Goal: Task Accomplishment & Management: Complete application form

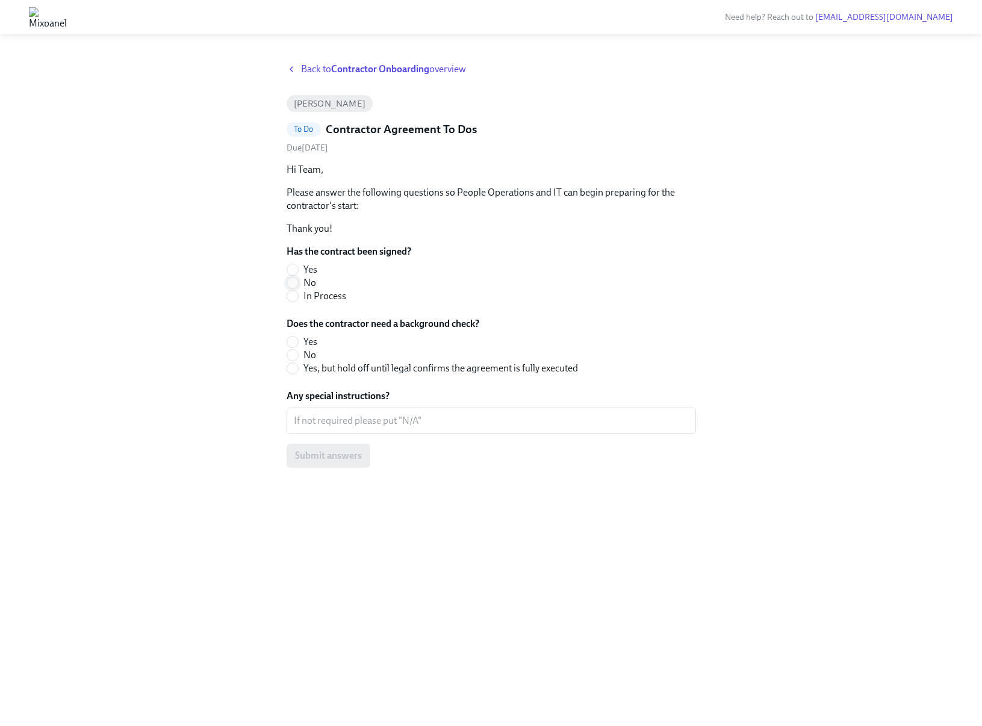
click at [297, 287] on input "No" at bounding box center [292, 283] width 11 height 11
radio input "true"
click at [297, 343] on span at bounding box center [293, 342] width 12 height 12
click at [297, 343] on input "Yes" at bounding box center [292, 342] width 11 height 11
radio input "true"
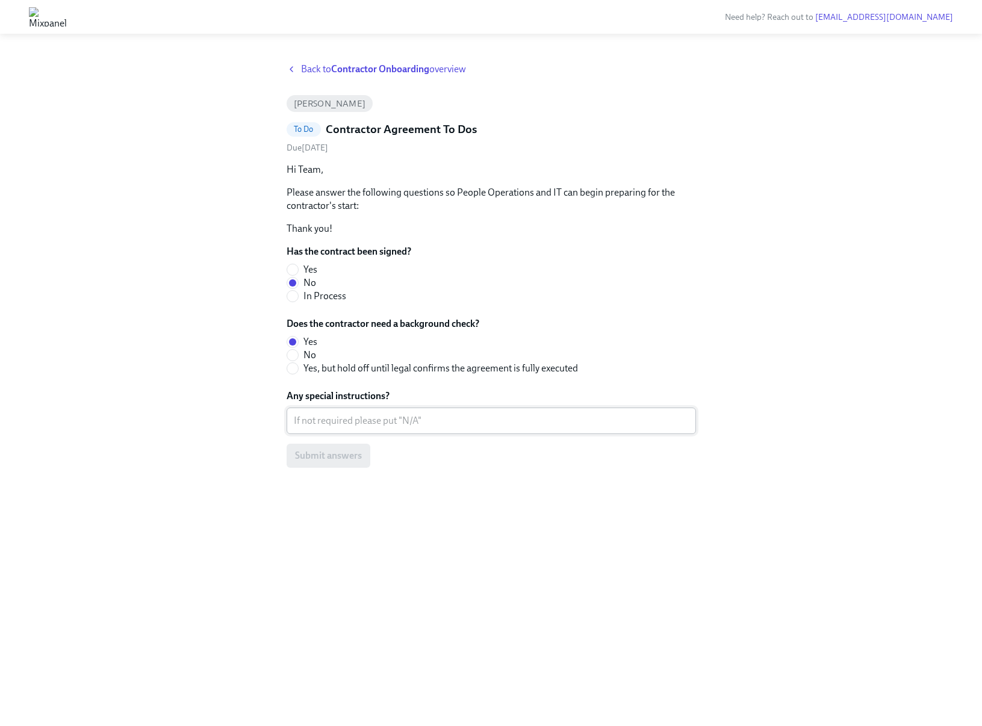
click at [329, 418] on textarea "Any special instructions?" at bounding box center [491, 421] width 395 height 14
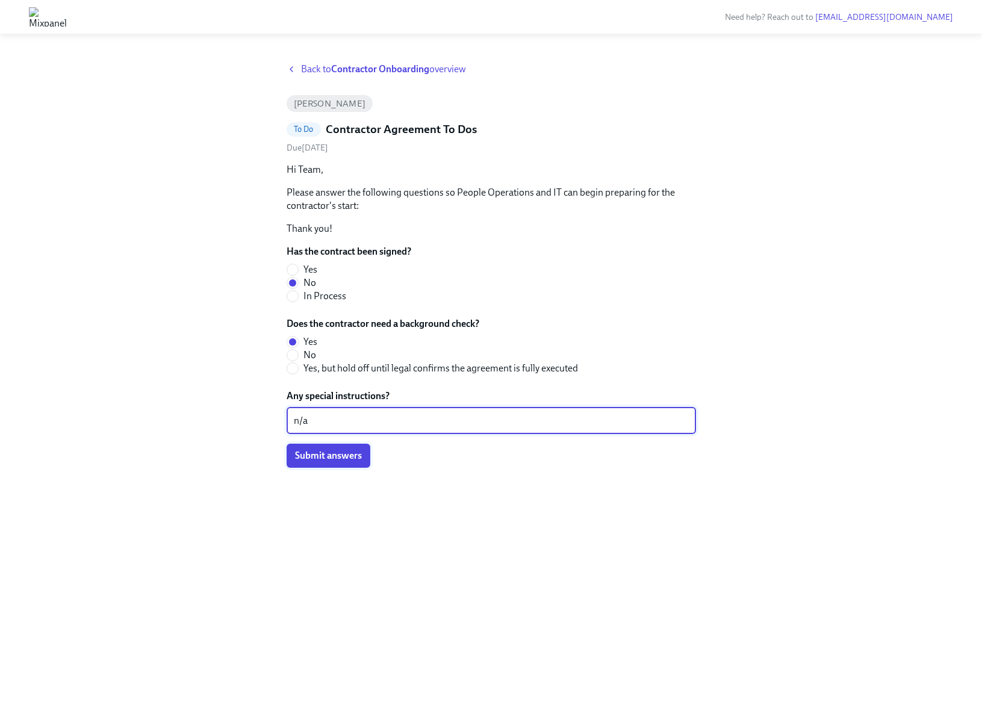
type textarea "n/a"
click at [313, 462] on button "Submit answers" at bounding box center [329, 456] width 84 height 24
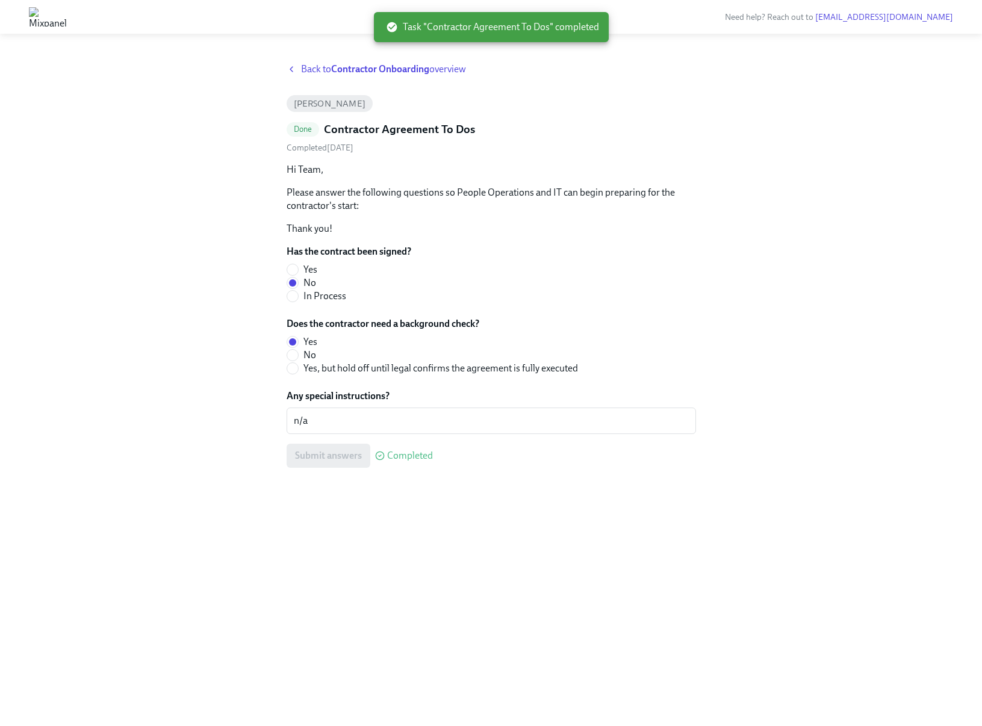
click at [370, 67] on strong "Contractor Onboarding" at bounding box center [380, 68] width 98 height 11
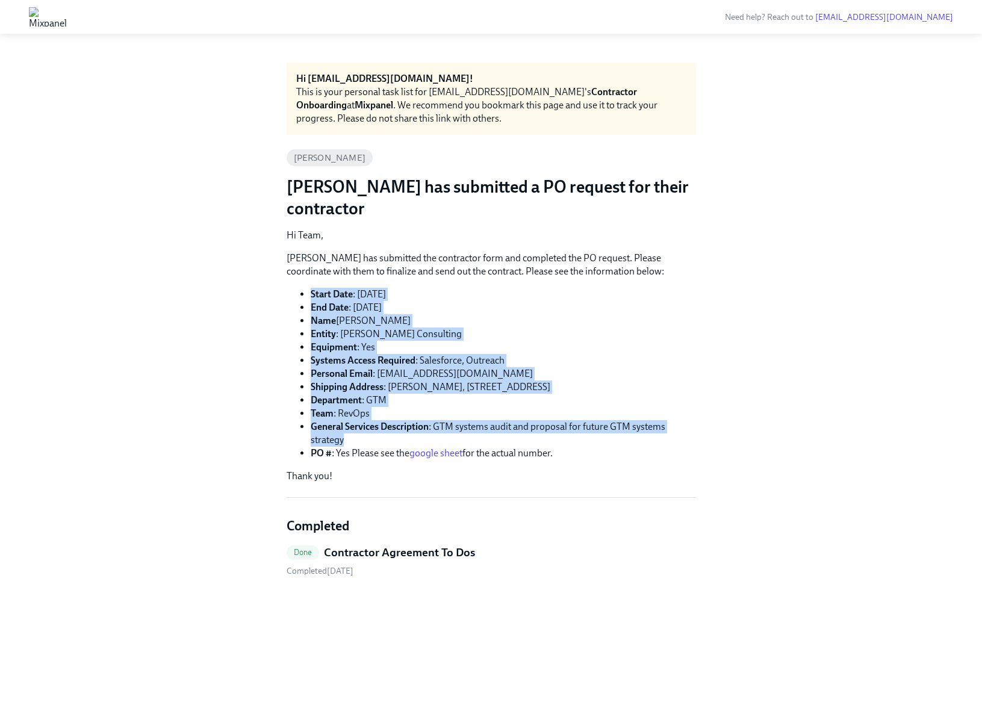
drag, startPoint x: 311, startPoint y: 292, endPoint x: 632, endPoint y: 438, distance: 352.1
click at [632, 438] on ul "Start Date : Monday September 22nd, 2025 End Date : Friday October 31st, 2025 N…" at bounding box center [491, 374] width 409 height 172
copy ul "Start Date : Monday September 22nd, 2025 End Date : Friday October 31st, 2025 N…"
